Goal: Check status: Check status

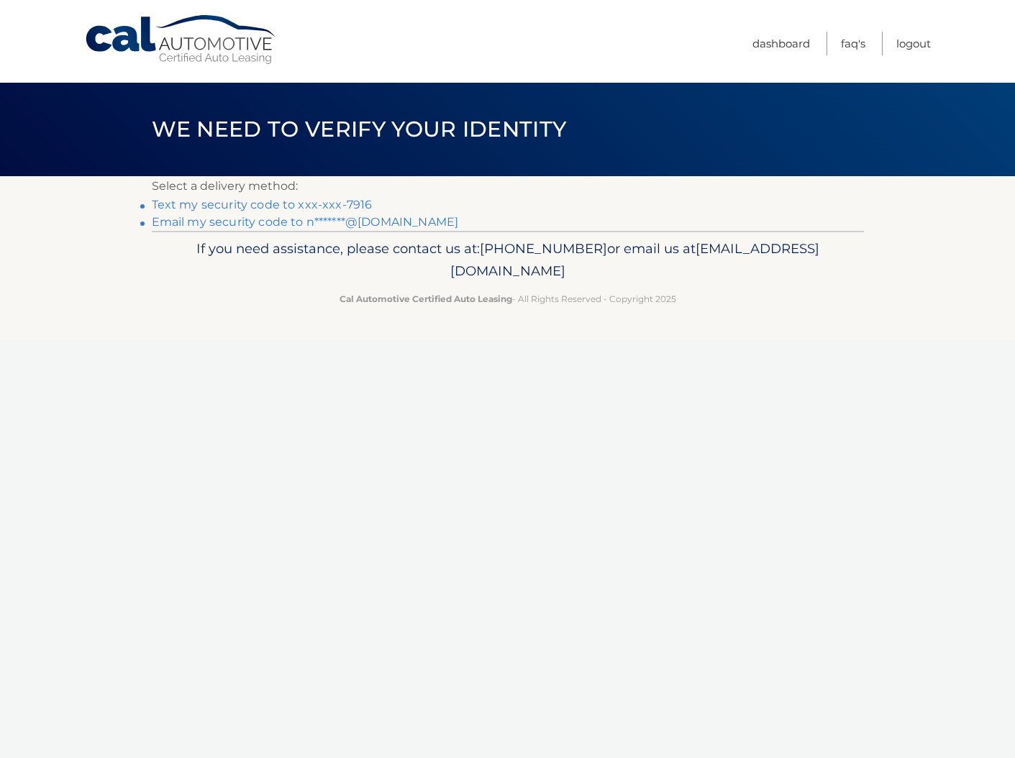
click at [274, 224] on link "Email my security code to n*******@aol.com" at bounding box center [305, 222] width 307 height 14
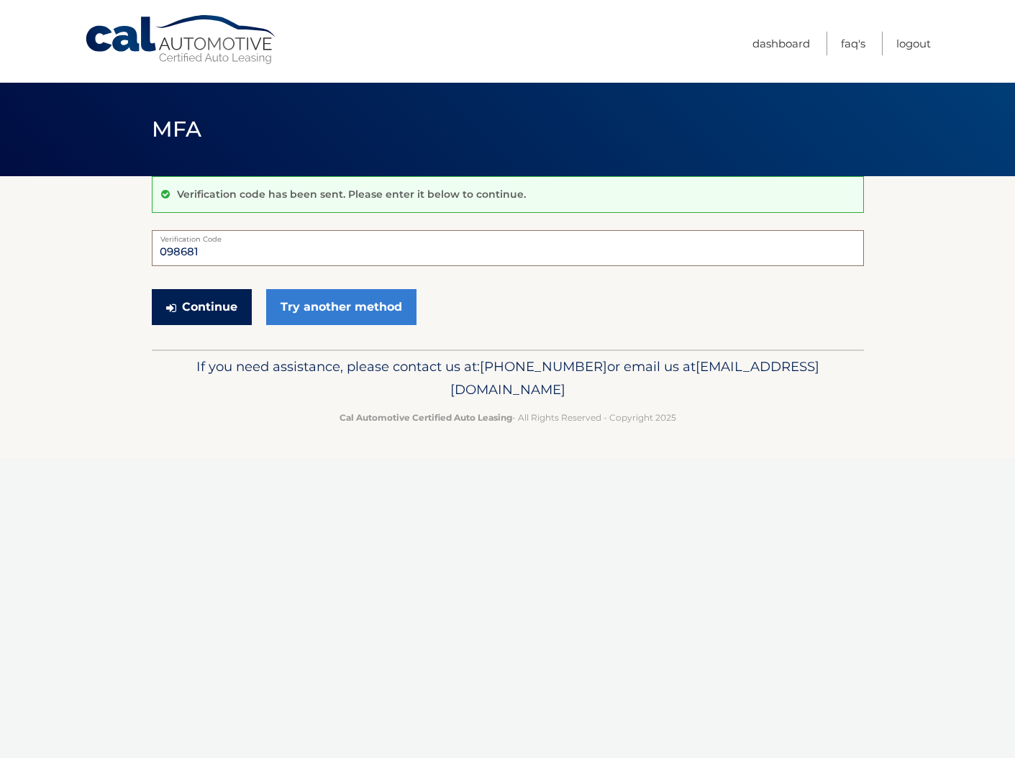
type input "098681"
click at [189, 307] on button "Continue" at bounding box center [202, 307] width 100 height 36
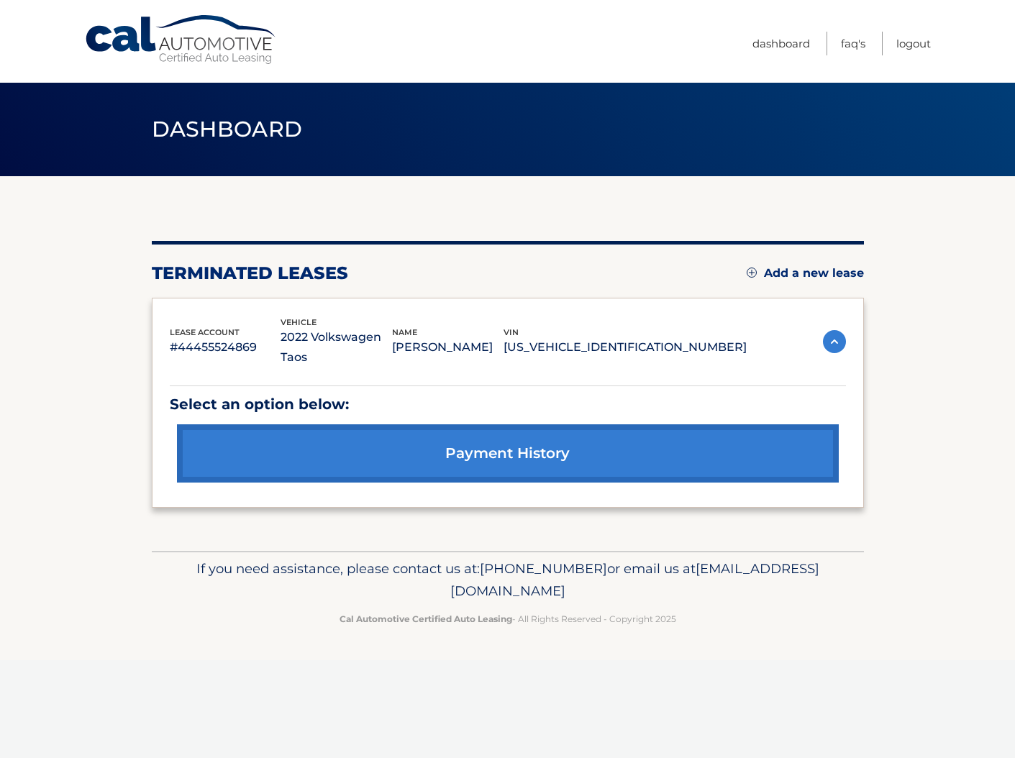
click at [513, 434] on link "payment history" at bounding box center [507, 453] width 661 height 58
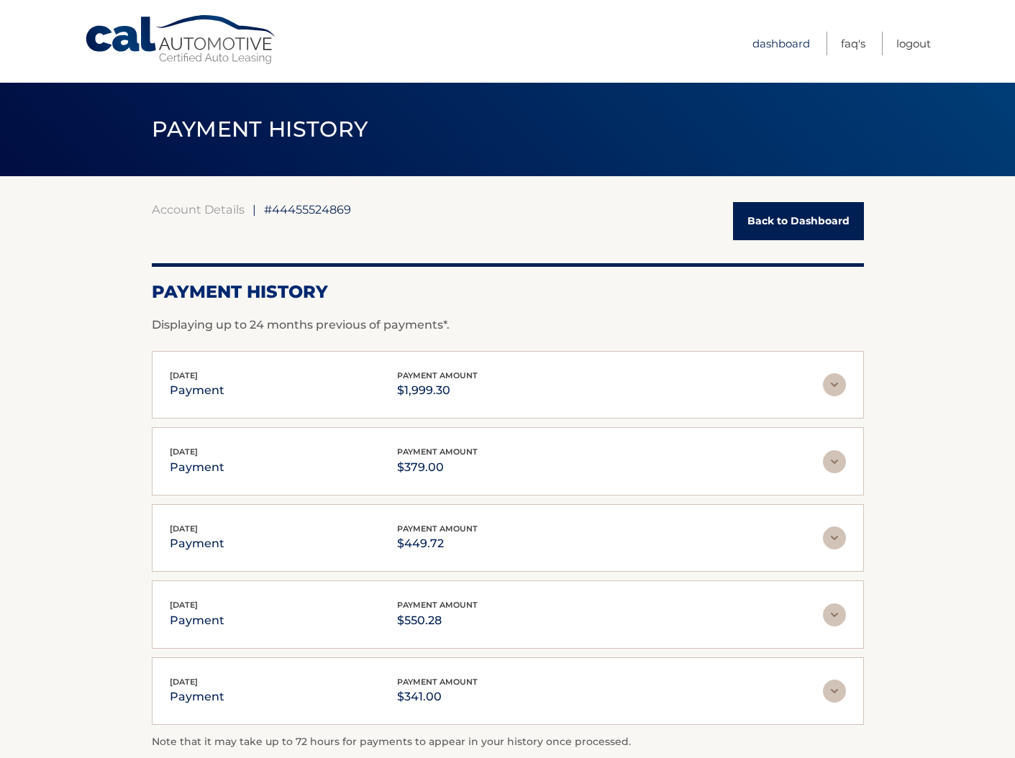
click at [784, 45] on link "Dashboard" at bounding box center [781, 44] width 58 height 24
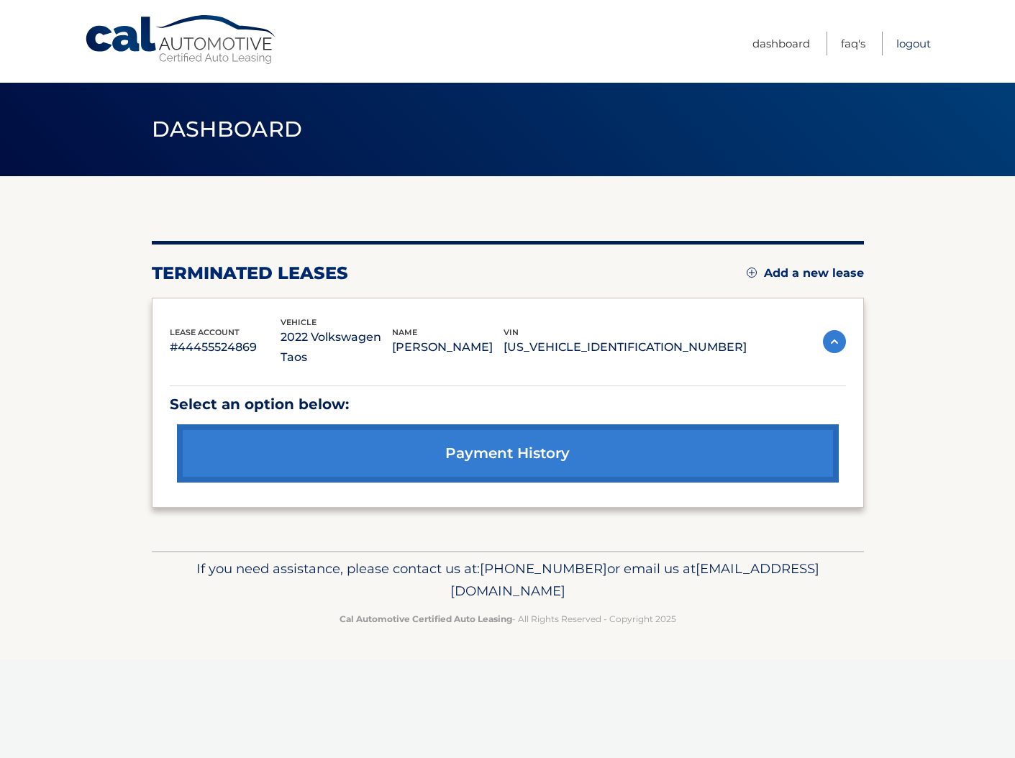
click at [906, 43] on link "Logout" at bounding box center [913, 44] width 35 height 24
